Goal: Information Seeking & Learning: Learn about a topic

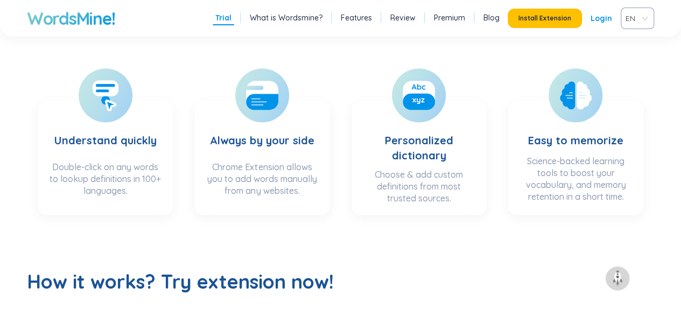
scroll to position [336, 0]
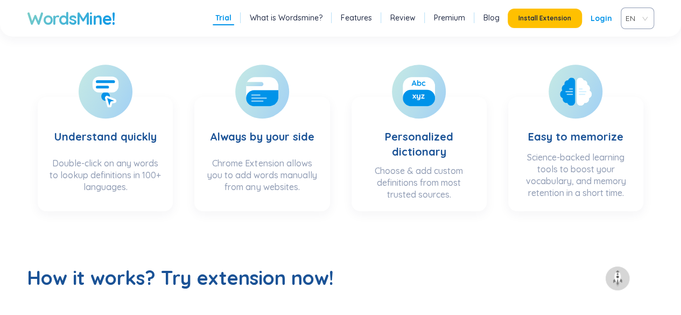
click at [638, 16] on span "EN" at bounding box center [635, 18] width 19 height 16
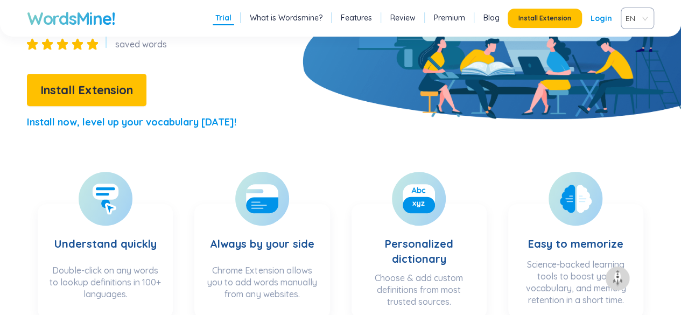
scroll to position [226, 0]
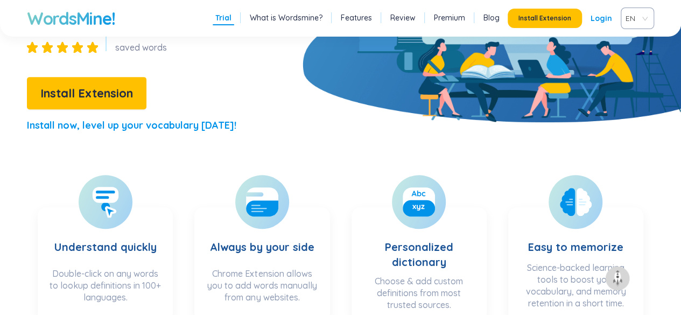
click at [637, 21] on span "EN" at bounding box center [635, 18] width 19 height 16
click at [632, 62] on div "VIE" at bounding box center [638, 59] width 20 height 12
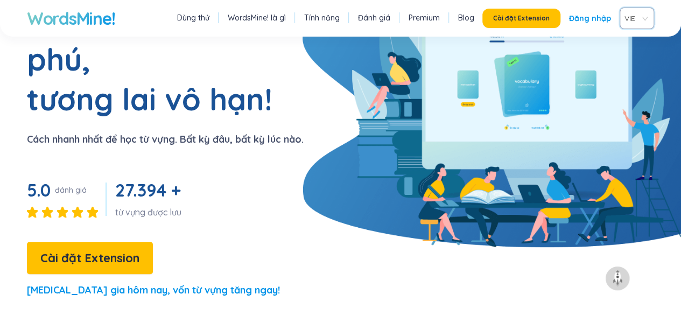
scroll to position [0, 0]
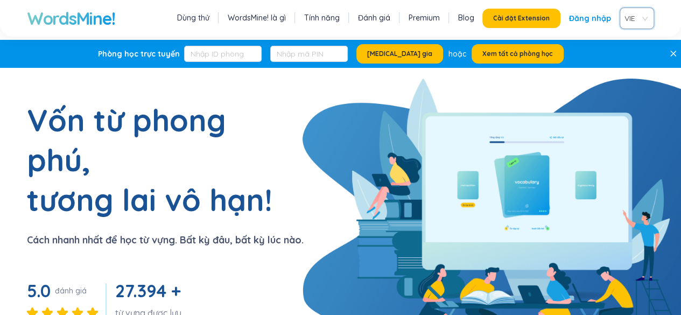
click at [590, 17] on link "Đăng nhập" at bounding box center [590, 18] width 42 height 19
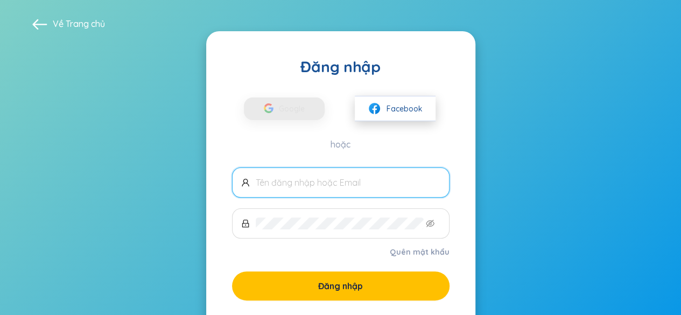
click at [395, 113] on span "Facebook" at bounding box center [405, 109] width 36 height 12
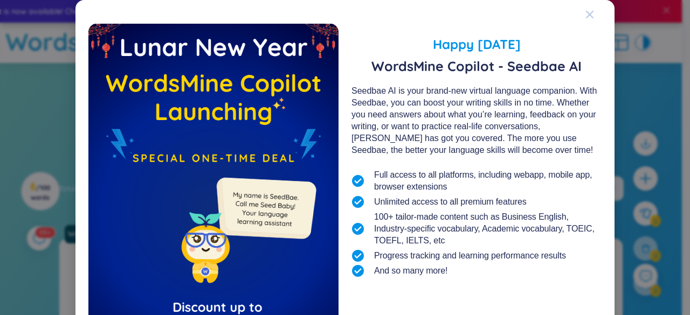
click at [592, 16] on span "Close" at bounding box center [599, 14] width 29 height 29
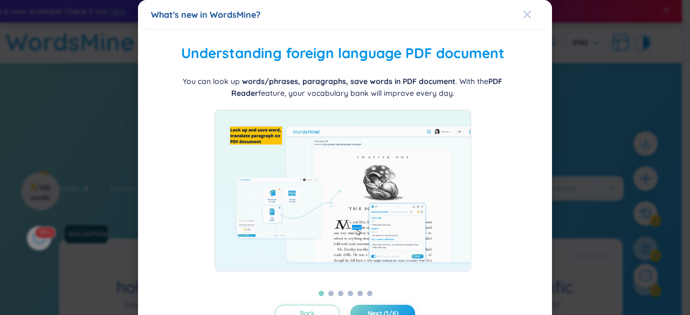
click at [534, 16] on span "Close" at bounding box center [537, 14] width 29 height 29
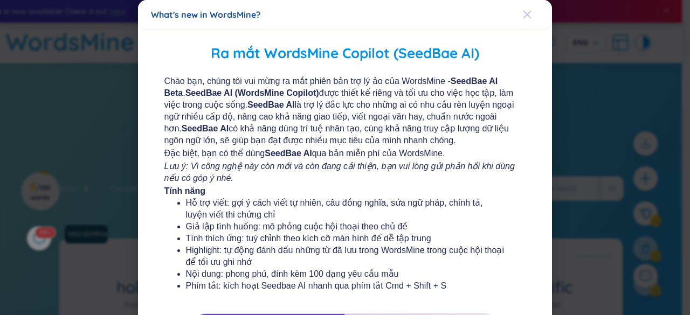
click at [527, 13] on span "Close" at bounding box center [537, 14] width 29 height 29
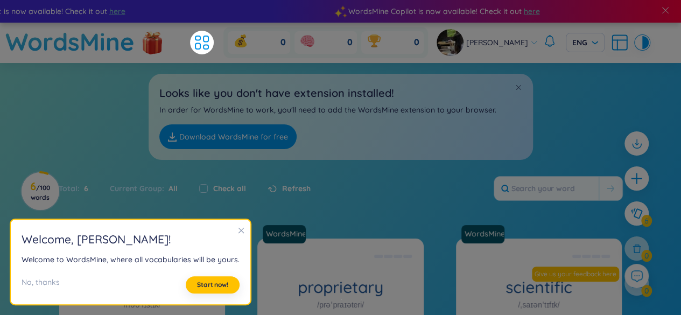
click at [559, 110] on div "Looks like you don't have extension installed! In order for WordsMine to work, …" at bounding box center [340, 111] width 681 height 97
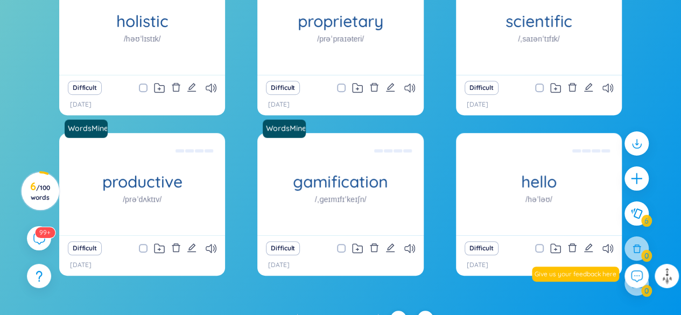
scroll to position [266, 0]
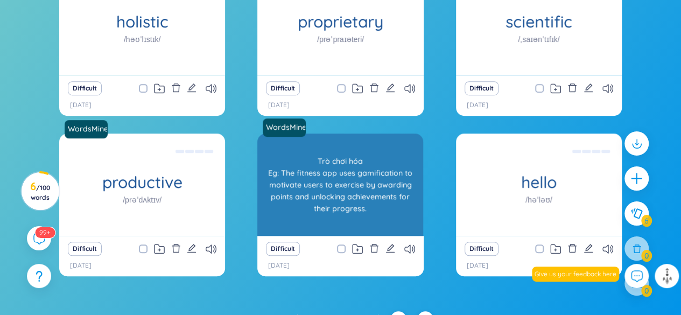
click at [360, 181] on h1 "gamification" at bounding box center [340, 182] width 166 height 19
click at [360, 161] on div "Trò chơi hóa Eg: The fitness app uses gamification to motivate users to exercis…" at bounding box center [340, 184] width 155 height 97
click at [350, 186] on div "Trò chơi hóa Eg: The fitness app uses gamification to motivate users to exercis…" at bounding box center [340, 184] width 155 height 97
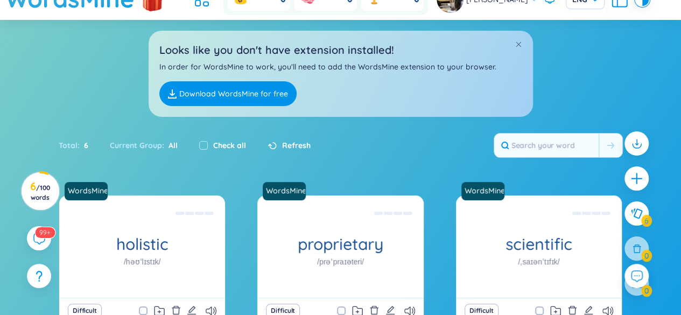
scroll to position [0, 0]
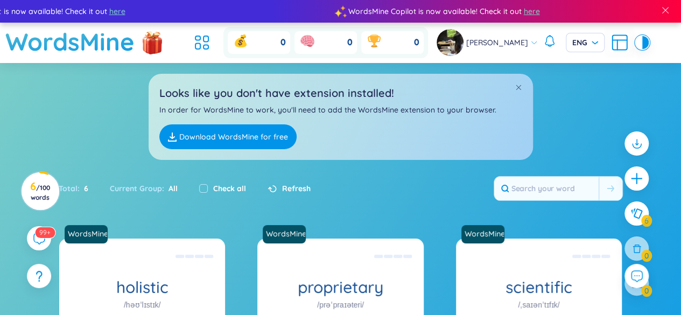
click at [39, 193] on span "/ 100 words" at bounding box center [40, 193] width 19 height 18
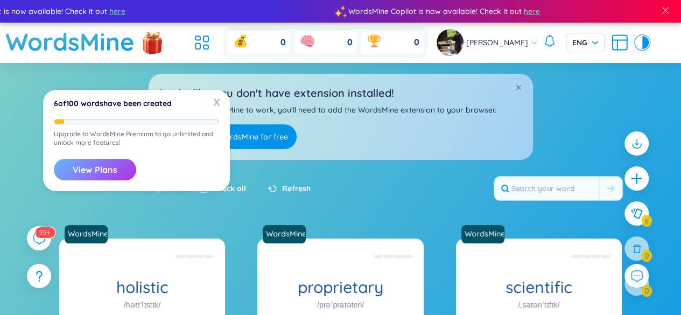
click at [75, 175] on button "View Plans" at bounding box center [95, 170] width 82 height 22
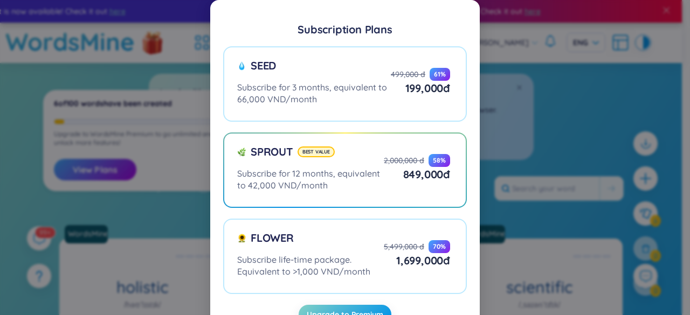
click at [73, 75] on div "Subscription Plans Seed Subscribe for 3 months, equivalent to 66,000 VND/month …" at bounding box center [345, 157] width 690 height 315
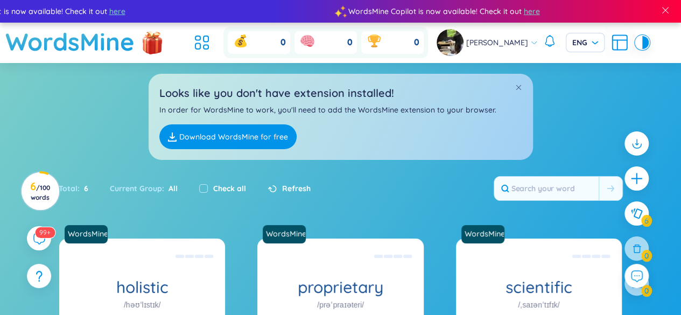
click at [34, 197] on span "/ 100 words" at bounding box center [40, 193] width 19 height 18
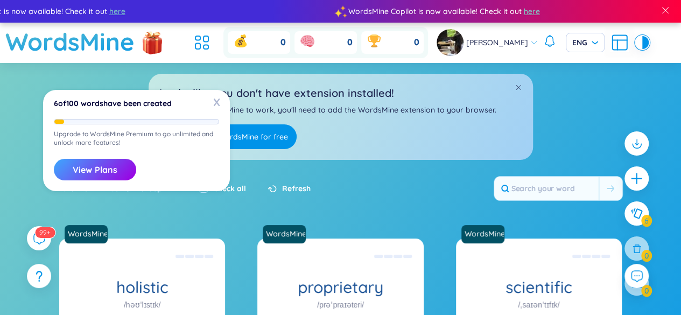
click at [43, 91] on div "Looks like you don't have extension installed! In order for WordsMine to work, …" at bounding box center [340, 111] width 681 height 97
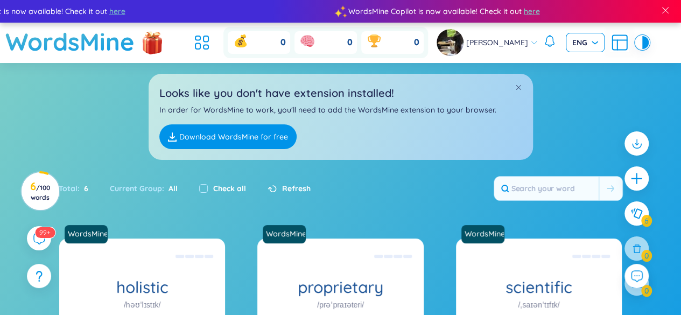
click at [581, 40] on span "ENG" at bounding box center [586, 42] width 26 height 11
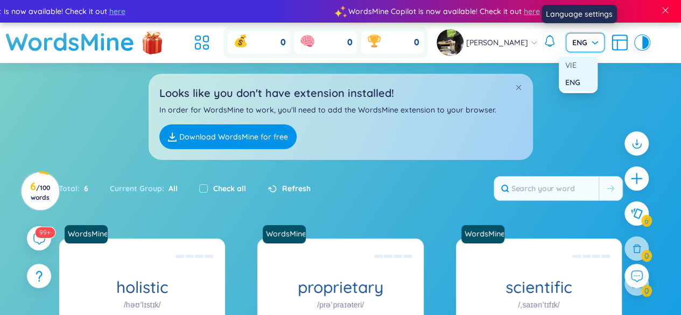
click at [577, 67] on div "VIE" at bounding box center [579, 65] width 26 height 12
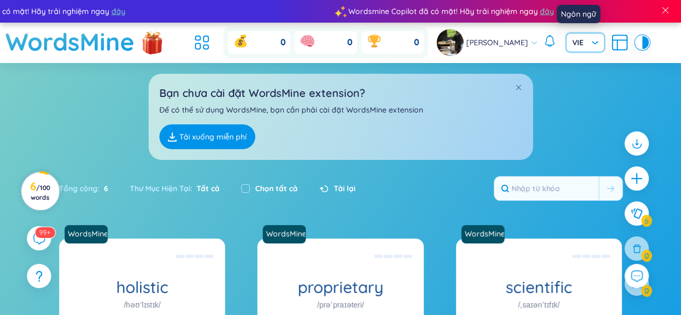
click at [55, 184] on circle at bounding box center [41, 191] width 38 height 38
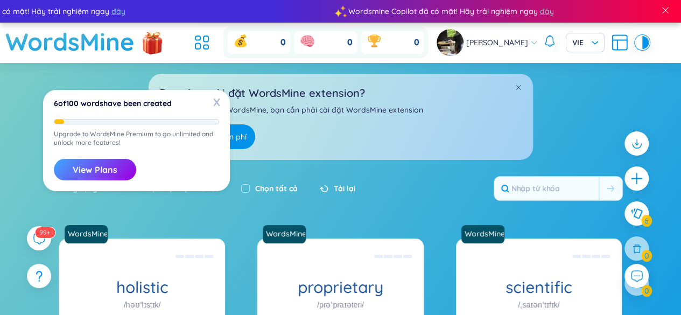
click at [569, 99] on div "Bạn chưa cài đặt WordsMine extension? Để có thể sử dụng WordsMine, bạn cần phải…" at bounding box center [340, 111] width 681 height 97
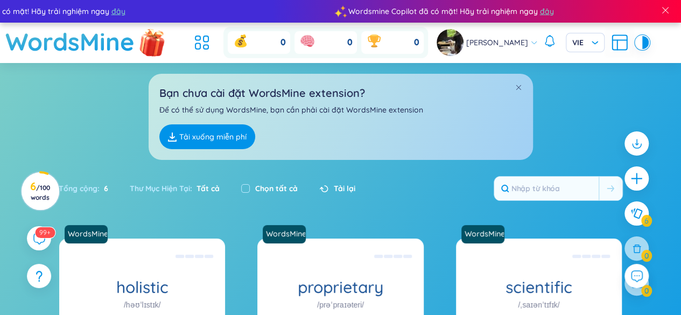
click at [155, 46] on img at bounding box center [152, 41] width 32 height 43
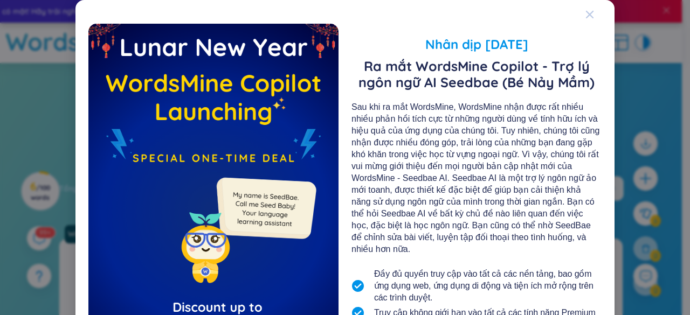
click at [594, 10] on span "Close" at bounding box center [599, 14] width 29 height 29
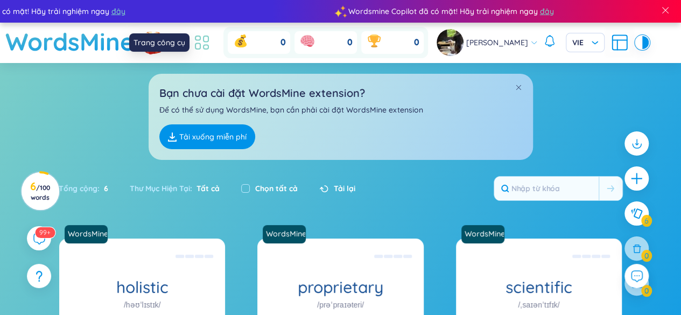
click at [200, 43] on icon at bounding box center [201, 42] width 19 height 19
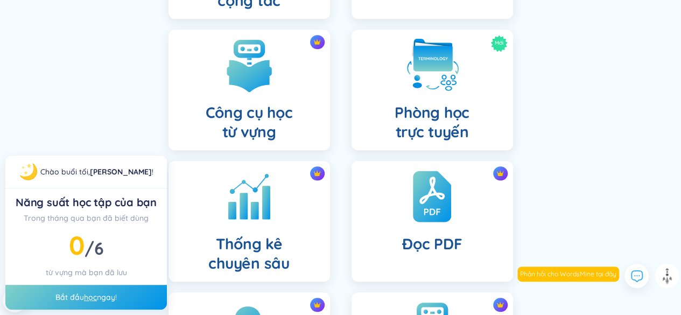
scroll to position [507, 0]
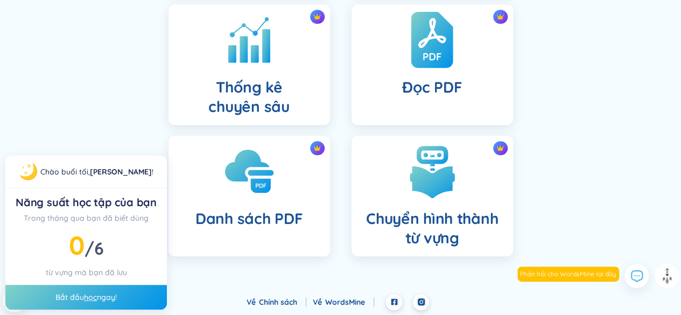
click at [485, 99] on div "Đọc PDF" at bounding box center [433, 64] width 162 height 121
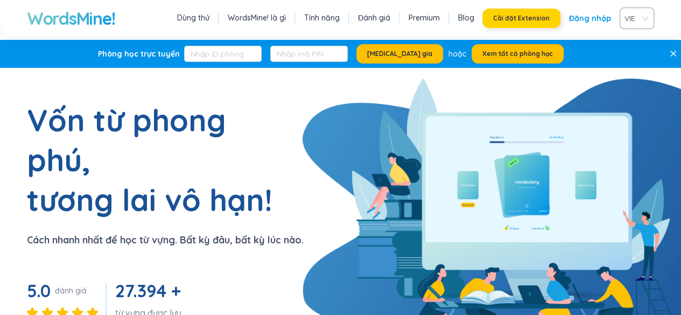
click at [538, 20] on span "Cài đặt Extension" at bounding box center [521, 18] width 57 height 9
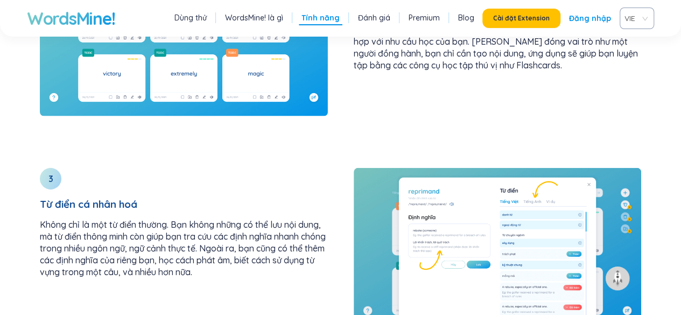
scroll to position [1621, 0]
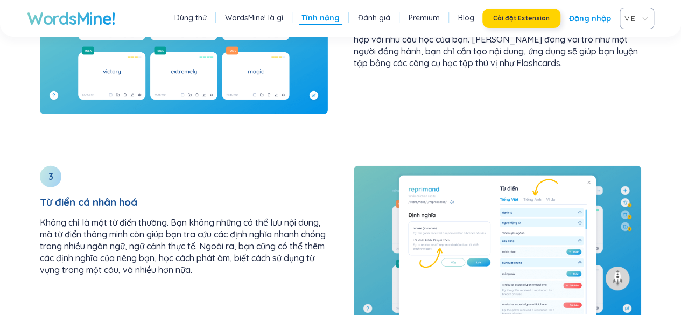
click at [539, 20] on span "Cài đặt Extension" at bounding box center [521, 18] width 57 height 9
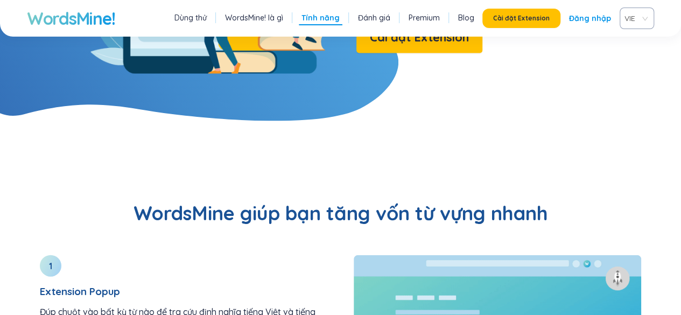
scroll to position [1078, 0]
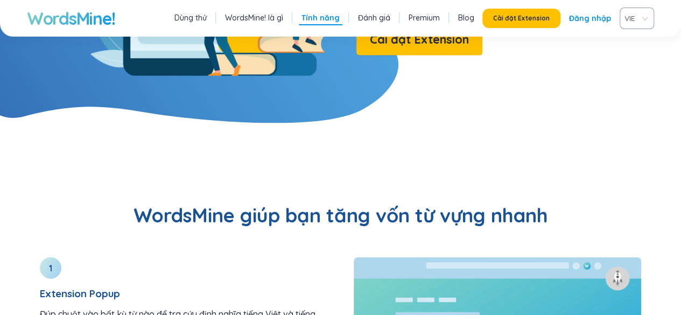
click at [434, 20] on link "Premium" at bounding box center [424, 17] width 31 height 11
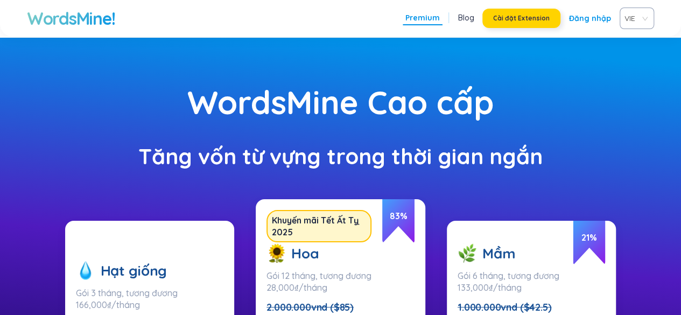
click at [540, 18] on span "Cài đặt Extension" at bounding box center [521, 18] width 57 height 9
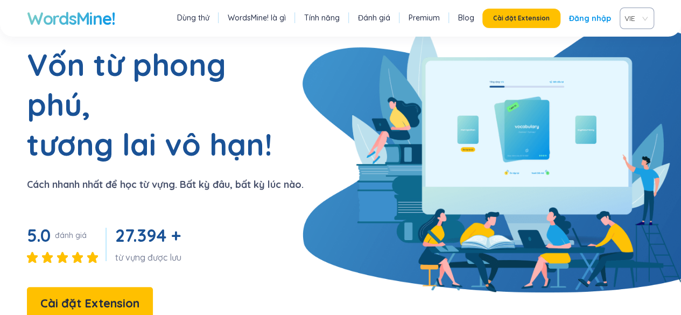
scroll to position [57, 0]
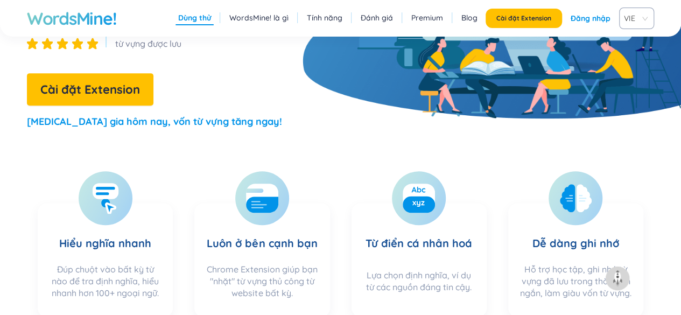
scroll to position [232, 0]
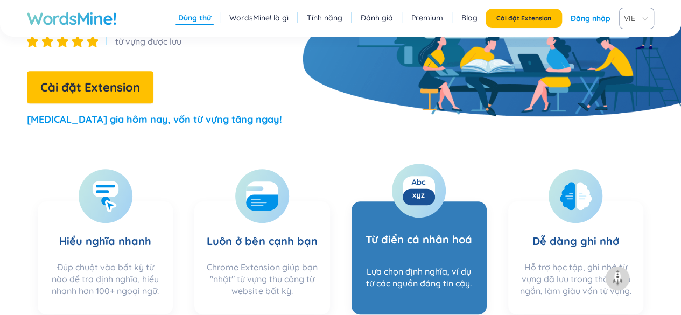
click at [430, 237] on h3 "Từ điển cá nhân hoá" at bounding box center [419, 236] width 107 height 50
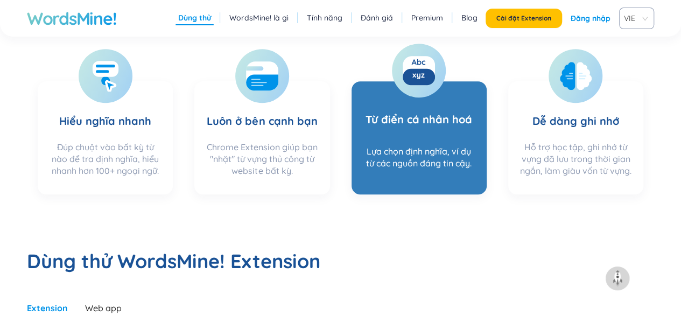
scroll to position [354, 0]
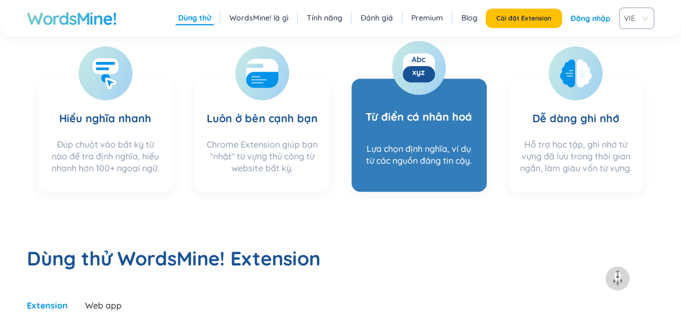
click at [443, 138] on section "Từ điển cá nhân hoá Lựa chọn định nghĩa, ví dụ từ các nguồn đáng tin cậy." at bounding box center [419, 135] width 135 height 113
click at [427, 156] on div "Lựa chọn định nghĩa, ví dụ từ các nguồn đáng tin cậy." at bounding box center [420, 161] width 114 height 37
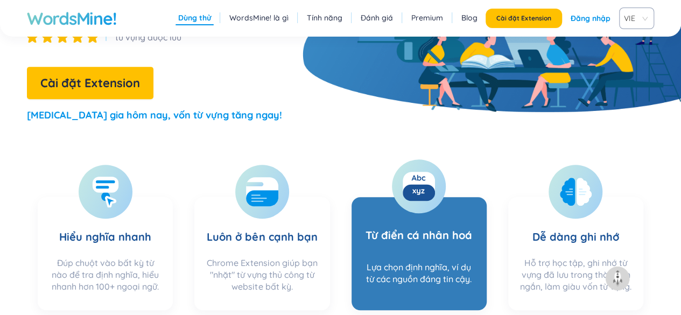
scroll to position [238, 0]
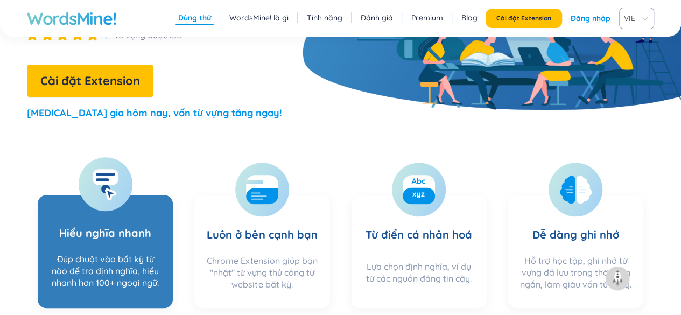
click at [117, 256] on div "Đúp chuột vào bất kỳ từ nào để tra định nghĩa, hiểu nhanh hơn 100+ ngoại ngữ." at bounding box center [105, 274] width 114 height 43
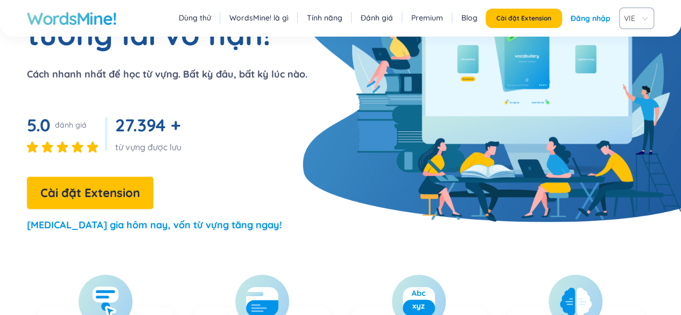
scroll to position [126, 0]
click at [110, 210] on div "Vốn từ phong phú, tương lai vô hạn! Cách nhanh nhất để học từ vựng. Bất kỳ đâu,…" at bounding box center [154, 108] width 308 height 268
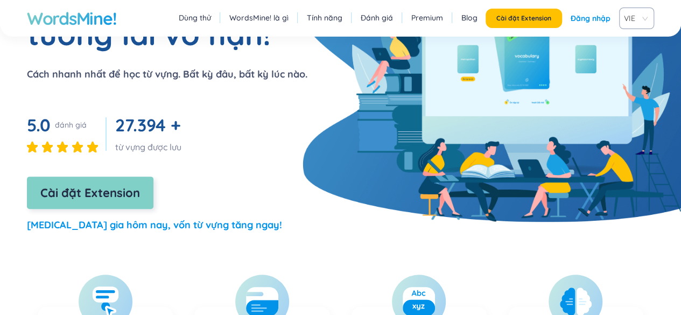
click at [108, 192] on span "Cài đặt Extension" at bounding box center [90, 193] width 100 height 19
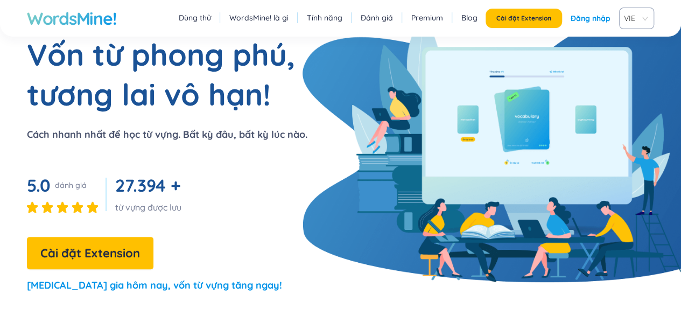
scroll to position [7, 0]
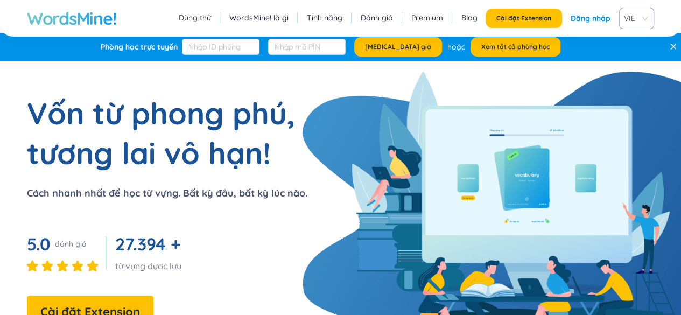
click at [584, 20] on link "Đăng nhập" at bounding box center [591, 18] width 40 height 19
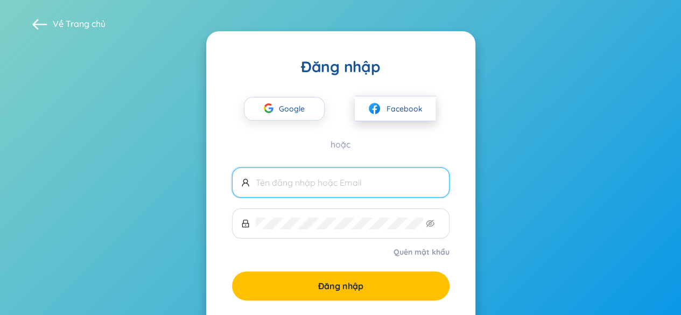
click at [419, 101] on button "Facebook" at bounding box center [395, 108] width 81 height 25
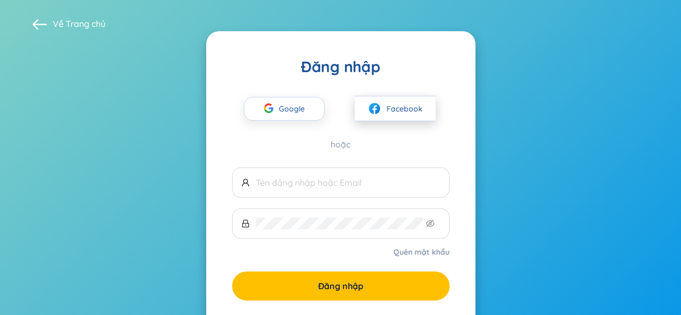
click at [381, 107] on img at bounding box center [374, 108] width 13 height 13
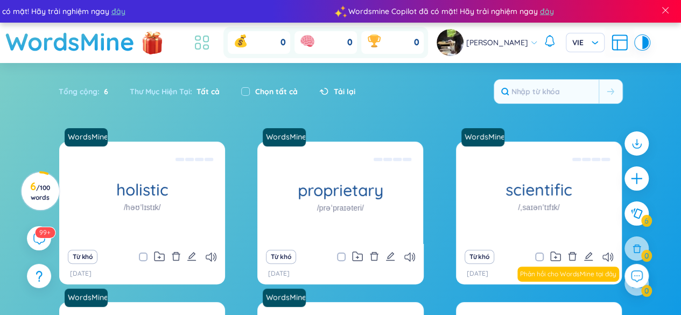
click at [208, 44] on icon at bounding box center [201, 42] width 19 height 19
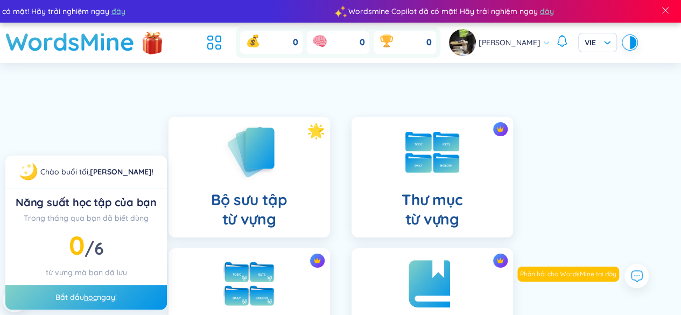
click at [527, 43] on span "[PERSON_NAME]" at bounding box center [510, 43] width 62 height 12
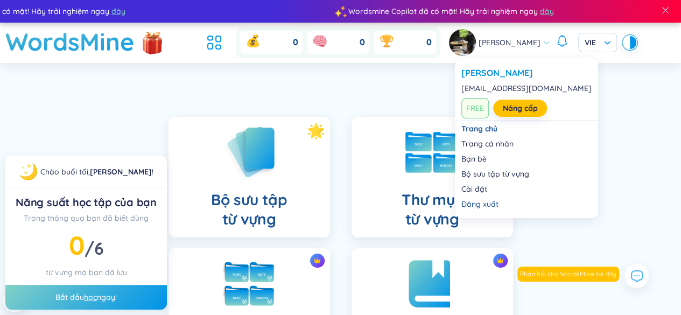
click at [474, 109] on span "FREE" at bounding box center [475, 108] width 27 height 20
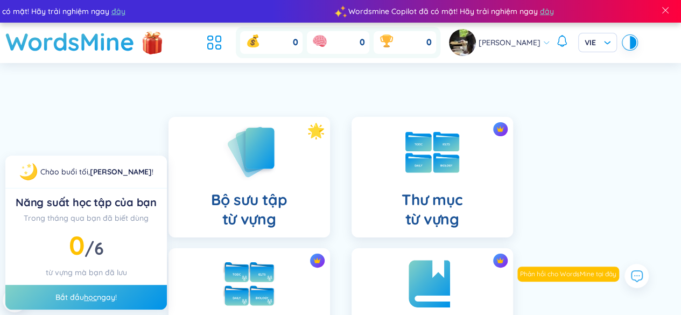
click at [532, 43] on span "[PERSON_NAME]" at bounding box center [510, 43] width 62 height 12
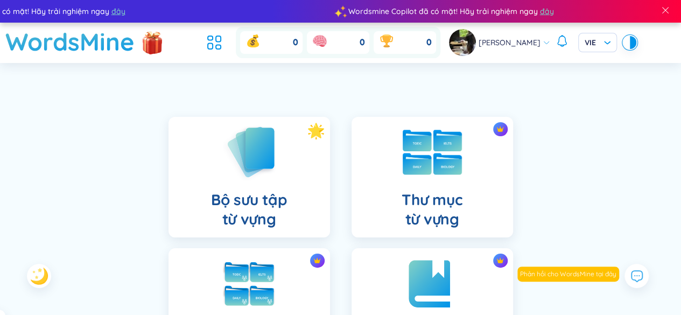
click at [454, 197] on h4 "Thư mục từ vựng" at bounding box center [432, 209] width 61 height 39
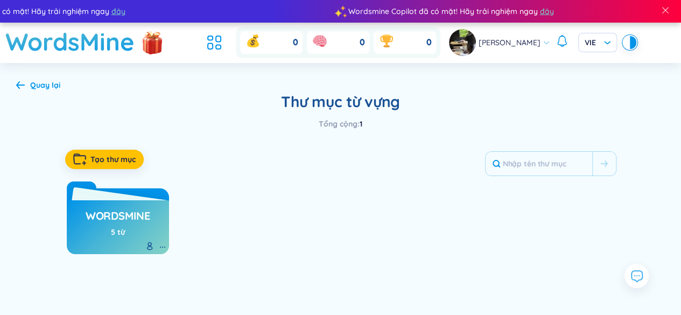
click at [103, 226] on h3 "WordsMine" at bounding box center [118, 218] width 65 height 20
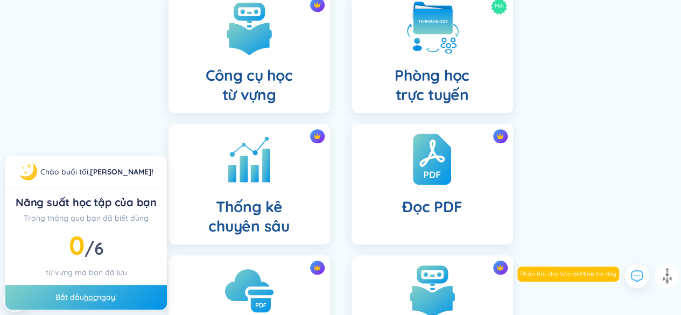
scroll to position [389, 0]
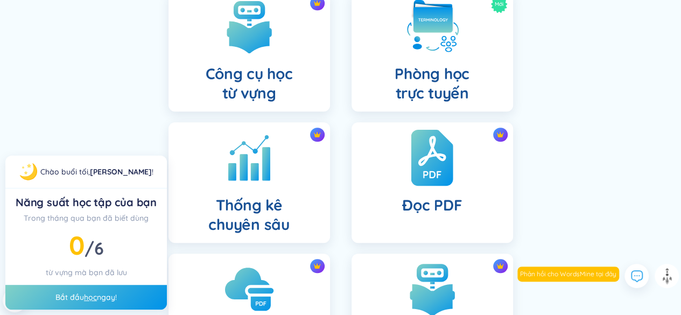
click at [446, 178] on img at bounding box center [432, 157] width 42 height 59
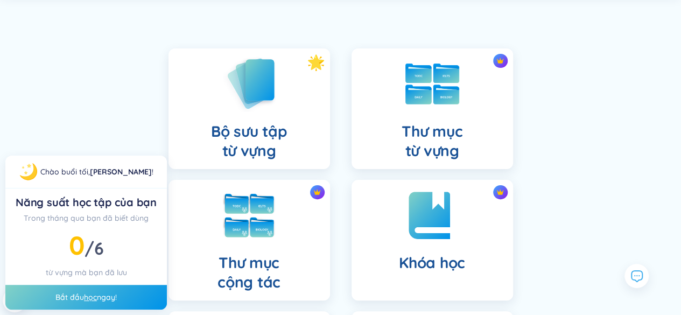
scroll to position [0, 0]
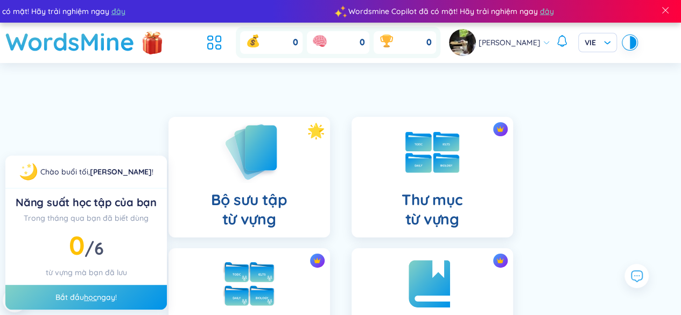
click at [273, 197] on h4 "Bộ sưu tập từ vựng" at bounding box center [249, 209] width 76 height 39
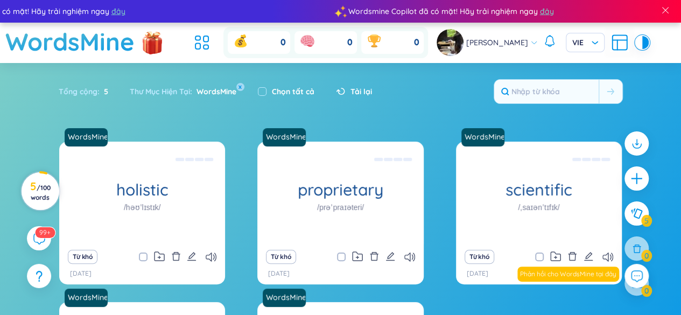
click at [41, 186] on span "/ 100 words" at bounding box center [41, 193] width 20 height 18
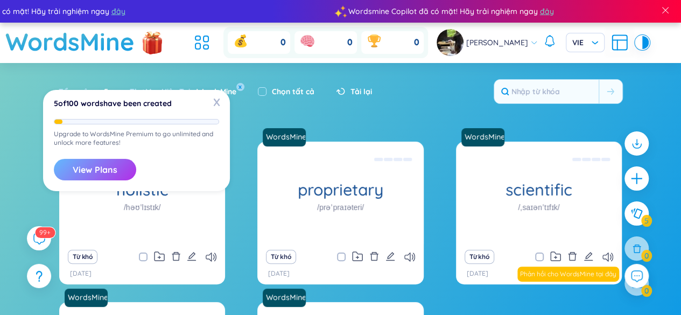
click at [101, 172] on button "View Plans" at bounding box center [95, 170] width 82 height 22
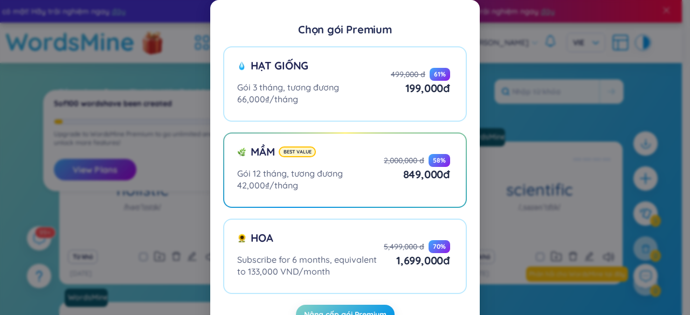
click at [508, 60] on div "Chọn gói Premium Hạt giống Gói 3 tháng, tương đương 66,000₫/tháng 499,000 đ 61 …" at bounding box center [345, 157] width 690 height 315
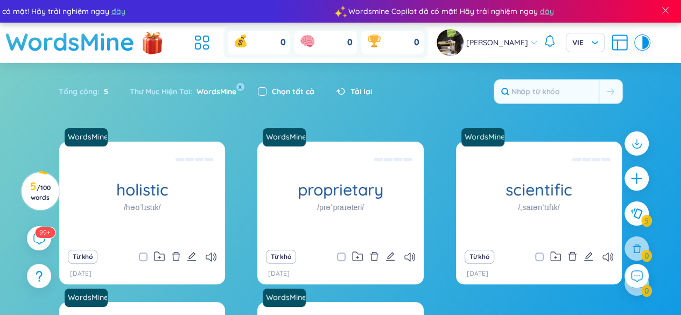
click at [265, 95] on input "checkbox" at bounding box center [262, 91] width 9 height 9
checkbox input "true"
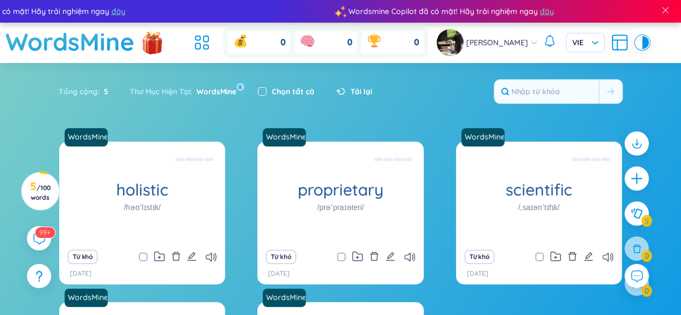
checkbox input "true"
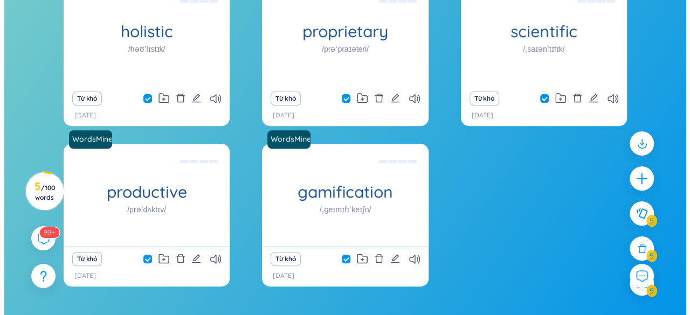
scroll to position [185, 0]
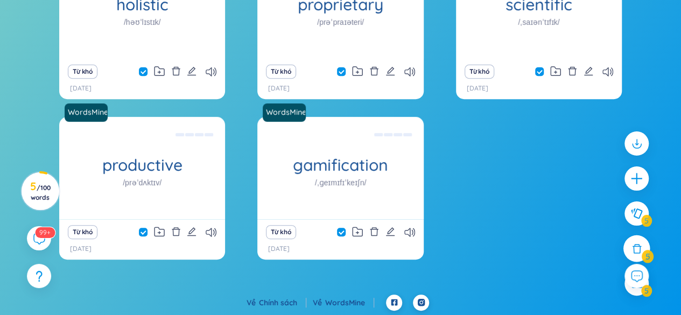
click at [637, 248] on icon at bounding box center [637, 249] width 12 height 12
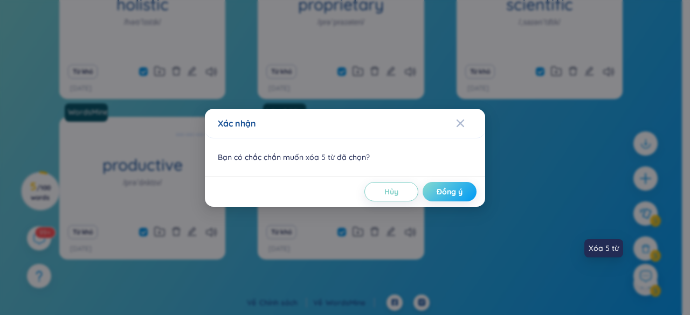
click at [453, 191] on span "Đồng ý" at bounding box center [449, 191] width 26 height 11
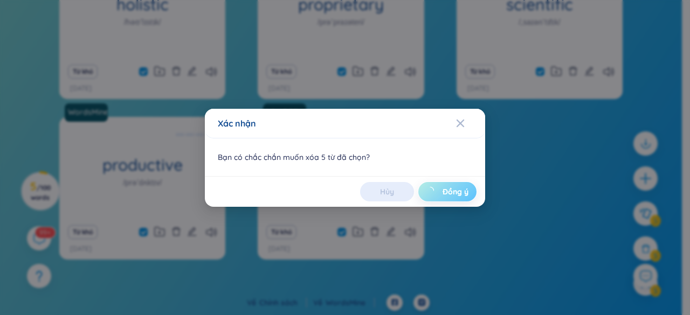
checkbox input "false"
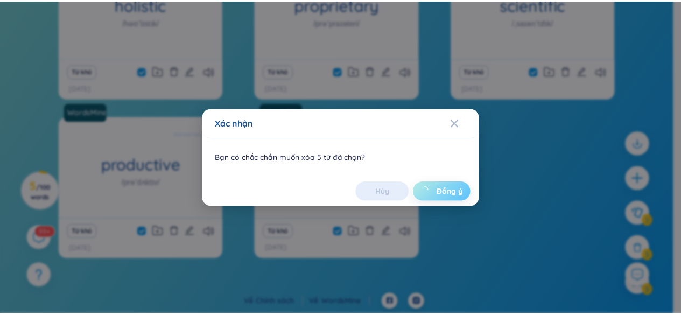
scroll to position [37, 0]
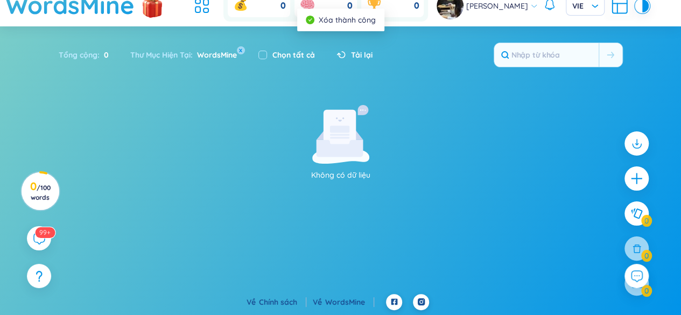
click at [383, 79] on div "Tổng cộng : 0 Thư Mục Hiện Tại : WordsMine x Chọn tất cả Tải lại" at bounding box center [341, 60] width 672 height 46
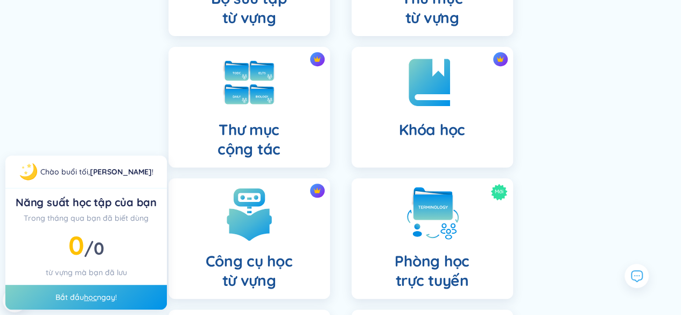
scroll to position [208, 0]
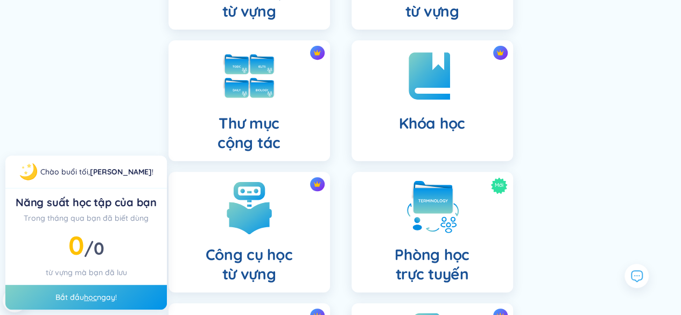
click at [301, 118] on div "Thư mục cộng tác" at bounding box center [250, 100] width 162 height 121
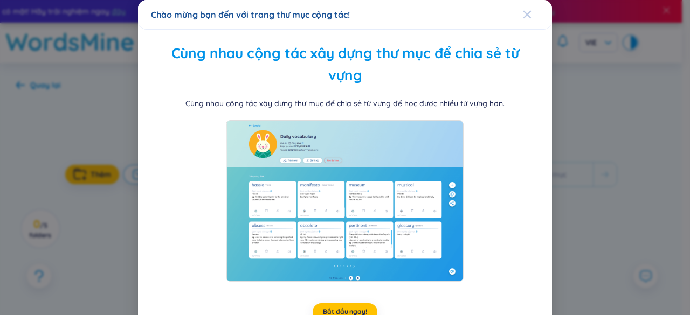
click at [523, 13] on icon "Close" at bounding box center [527, 14] width 9 height 9
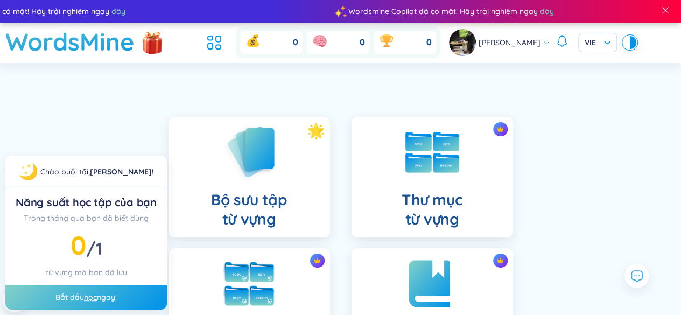
click at [624, 45] on div at bounding box center [627, 42] width 6 height 13
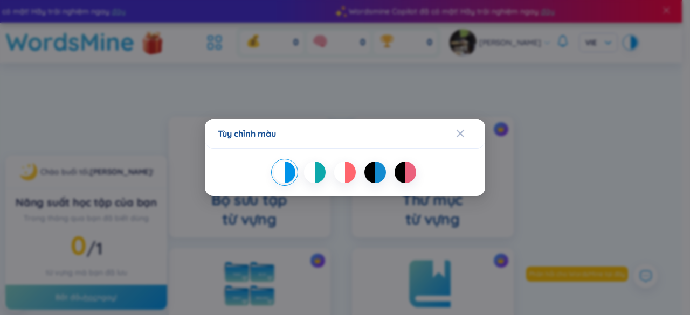
click at [415, 176] on div at bounding box center [410, 173] width 11 height 22
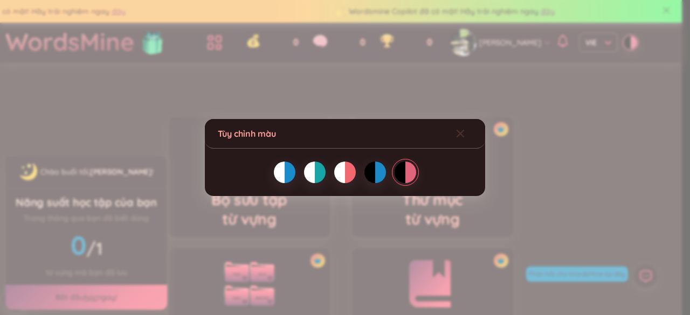
click at [457, 136] on icon "Close" at bounding box center [460, 134] width 8 height 8
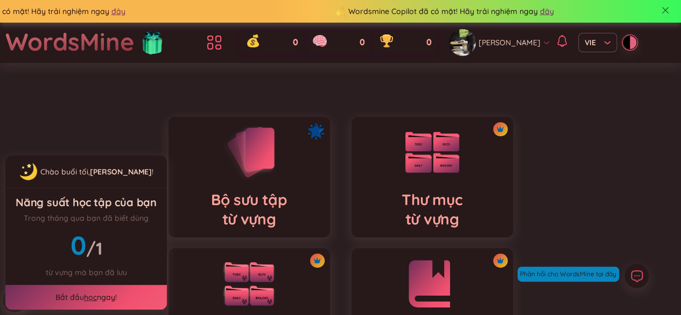
click at [630, 46] on div at bounding box center [633, 42] width 6 height 13
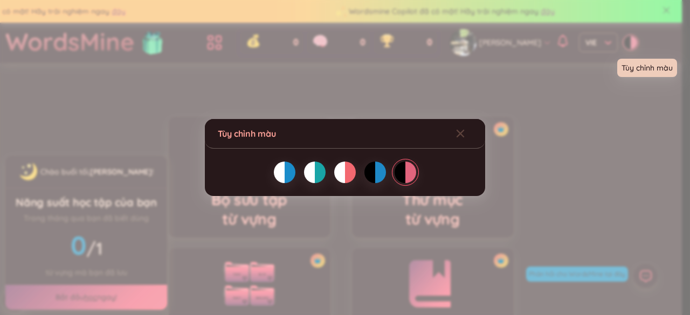
click at [345, 173] on div at bounding box center [350, 173] width 11 height 22
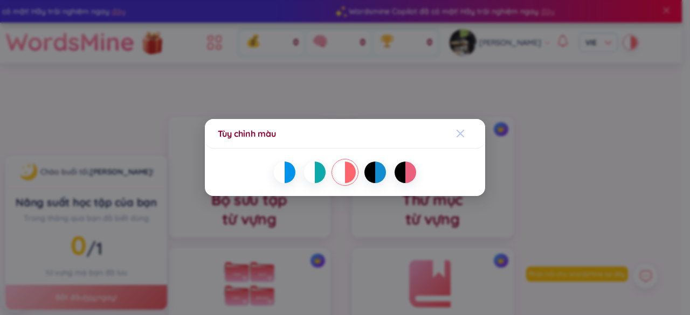
click at [457, 137] on icon "Close" at bounding box center [460, 134] width 8 height 8
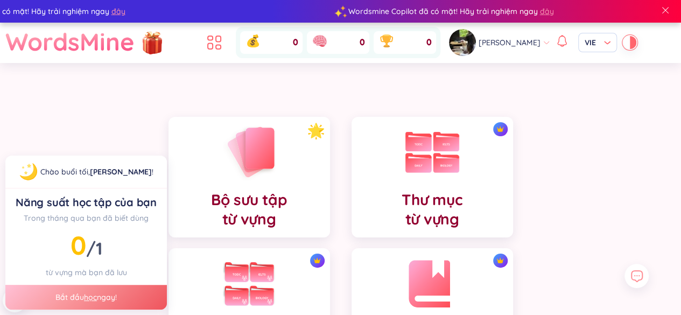
click at [624, 42] on div at bounding box center [627, 42] width 6 height 13
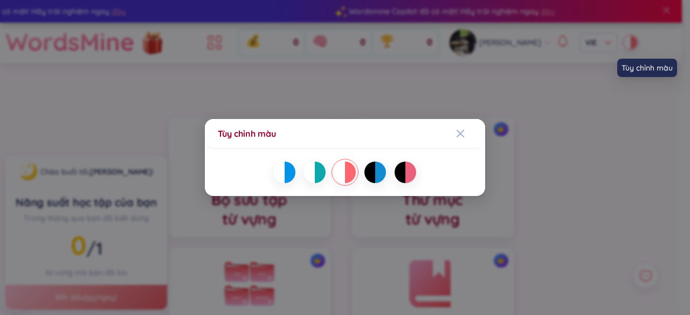
click at [315, 177] on div at bounding box center [320, 173] width 11 height 22
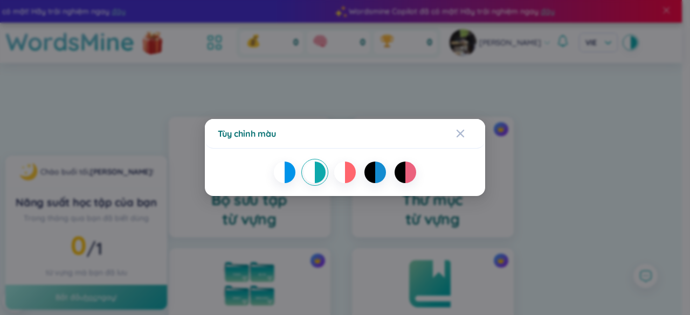
click at [630, 217] on div "Tùy chỉnh màu" at bounding box center [345, 157] width 690 height 315
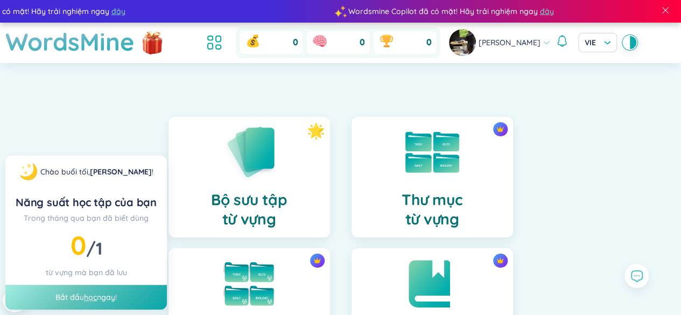
click at [630, 45] on div at bounding box center [633, 42] width 6 height 13
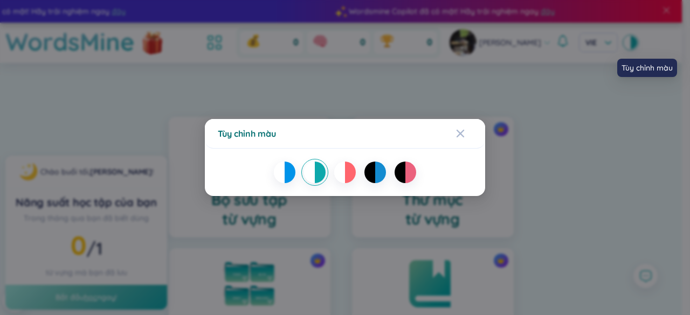
click at [286, 171] on div at bounding box center [289, 173] width 11 height 22
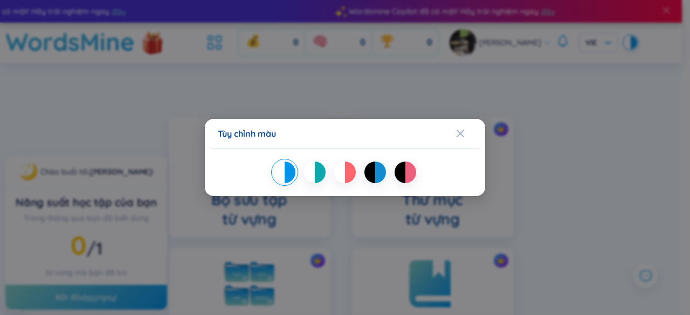
click at [618, 191] on div "Tùy chỉnh màu" at bounding box center [345, 157] width 690 height 315
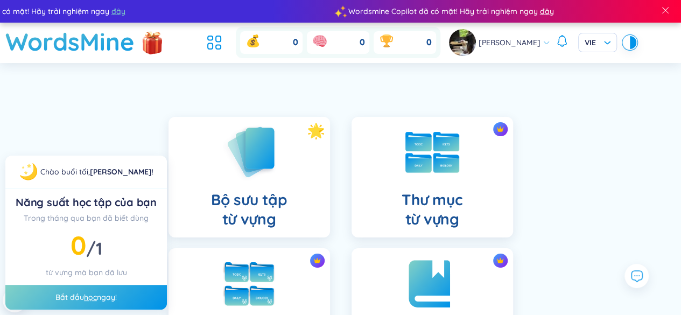
click at [540, 11] on span "đây" at bounding box center [547, 11] width 14 height 12
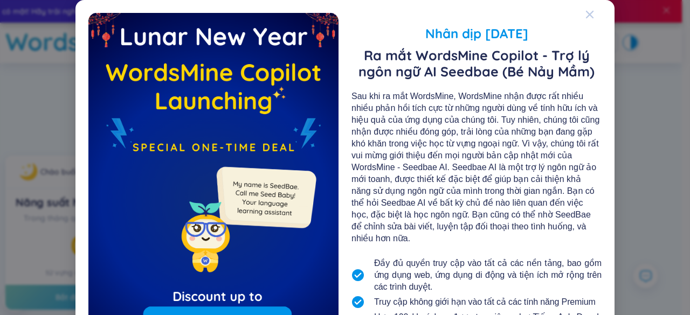
click at [585, 17] on icon "Close" at bounding box center [589, 14] width 9 height 9
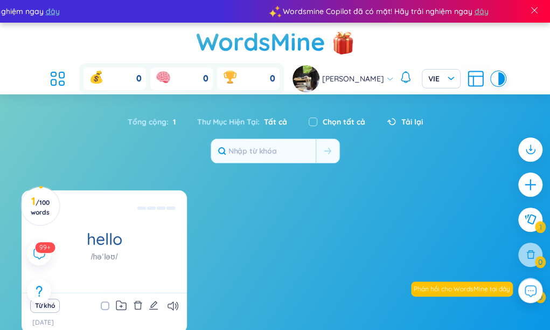
drag, startPoint x: 137, startPoint y: 233, endPoint x: 288, endPoint y: 259, distance: 153.1
click at [288, 259] on div "hello /həˈləʊ/ [PERSON_NAME] Eg: Hello how are you? ([PERSON_NAME], bạn có khỏe…" at bounding box center [275, 268] width 507 height 156
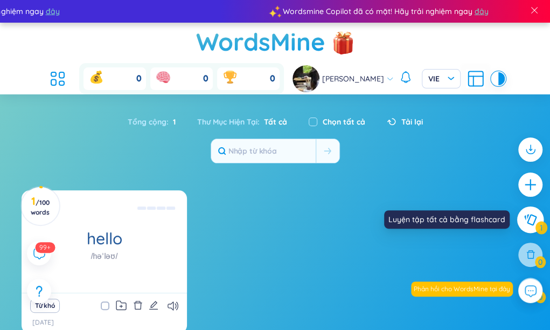
click at [526, 224] on icon at bounding box center [530, 219] width 13 height 12
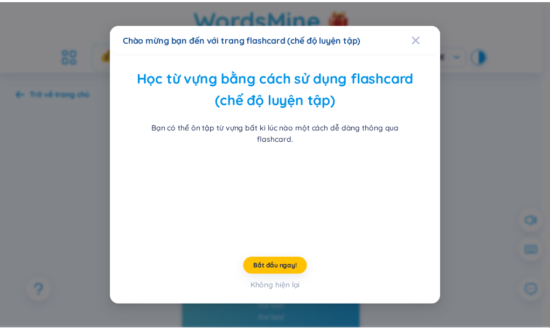
scroll to position [33, 0]
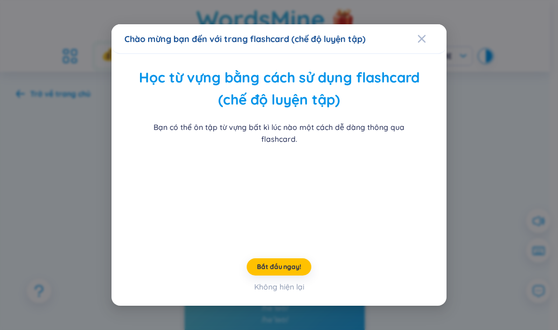
click at [273, 293] on div "Bắt đầu ngay! Không hiện lại" at bounding box center [278, 275] width 309 height 34
click at [276, 271] on span "Bắt đầu ngay!" at bounding box center [279, 266] width 44 height 9
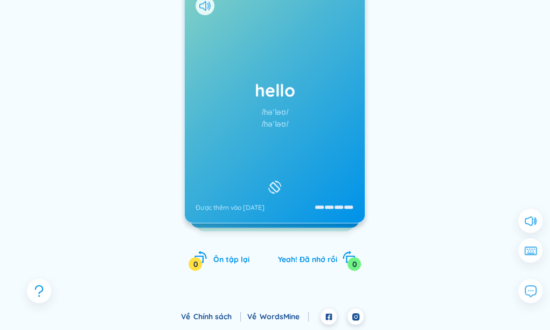
scroll to position [0, 0]
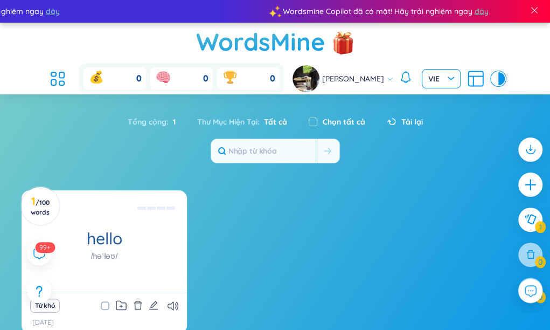
click at [436, 77] on span "VIE" at bounding box center [441, 78] width 26 height 11
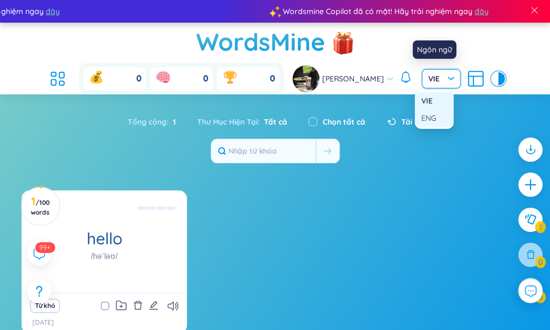
click at [435, 122] on div "ENG" at bounding box center [434, 118] width 26 height 12
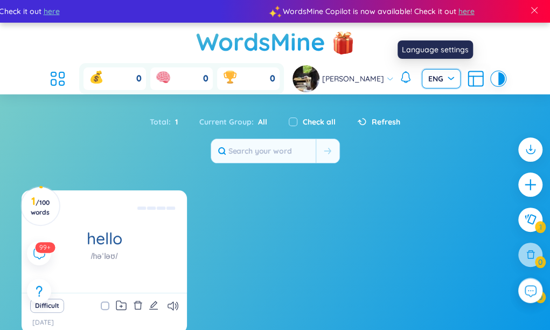
scroll to position [51, 0]
